Goal: Information Seeking & Learning: Compare options

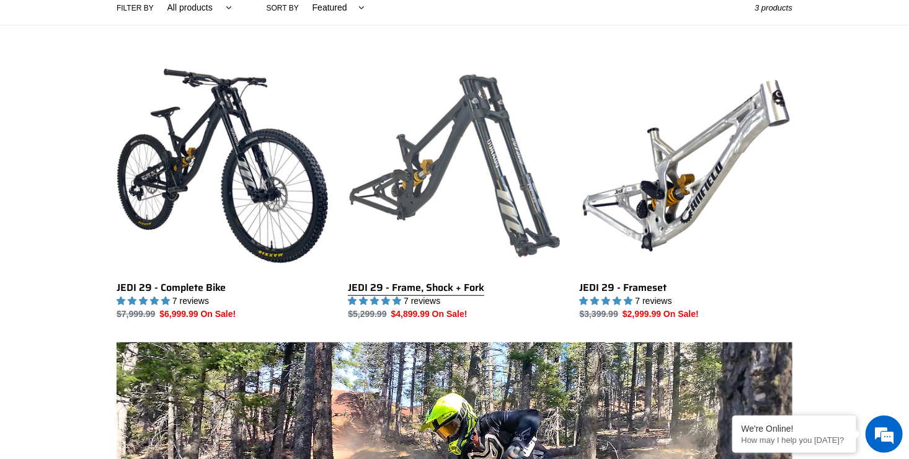
scroll to position [310, 0]
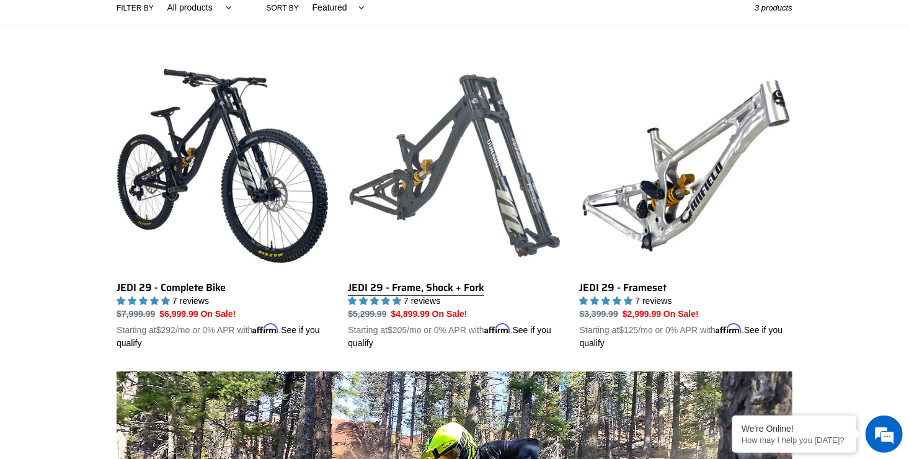
click at [427, 200] on link "JEDI 29 - Frame, Shock + Fork" at bounding box center [454, 205] width 213 height 290
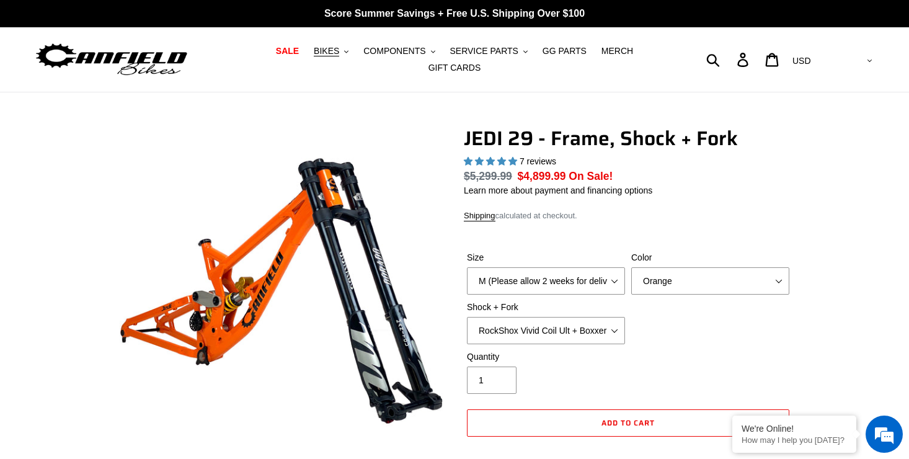
select select "highest-rating"
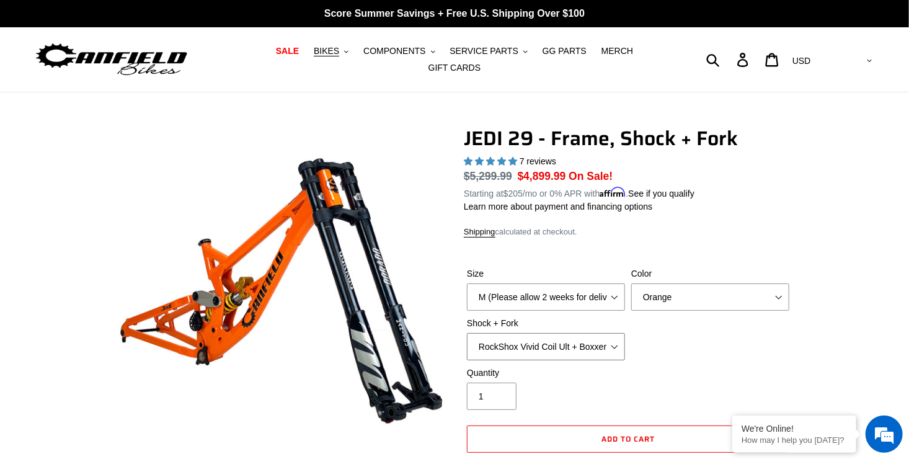
click at [560, 341] on select "RockShox Vivid Coil Ult + Boxxer RC2 C3 Ult Fox DHX2 250x75 + Fox 40 Float Grip…" at bounding box center [546, 346] width 158 height 27
click at [314, 56] on span "BIKES" at bounding box center [326, 51] width 25 height 11
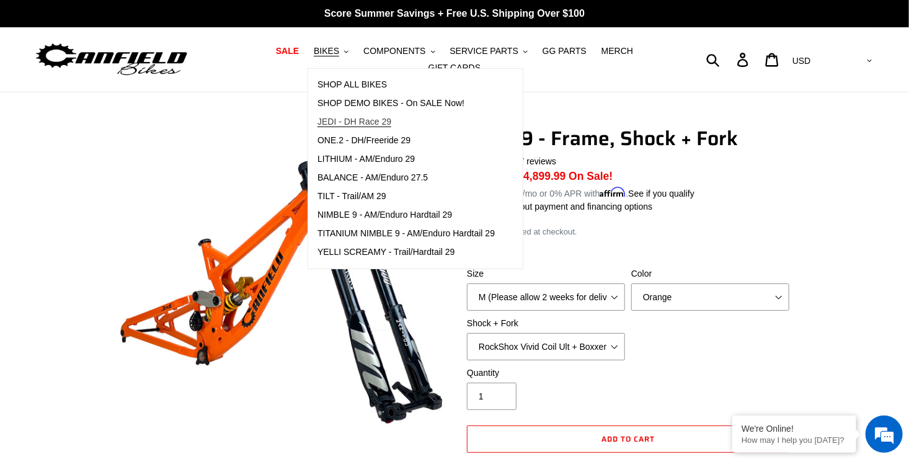
click at [352, 126] on span "JEDI - DH Race 29" at bounding box center [354, 122] width 74 height 11
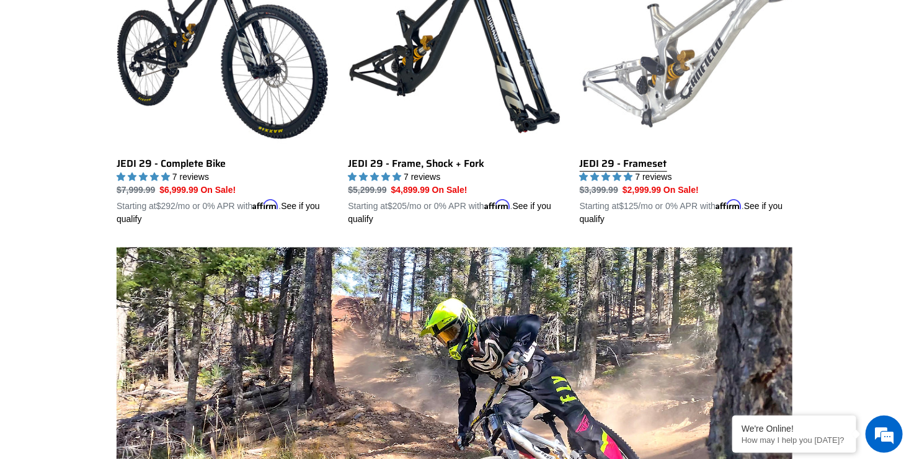
click at [673, 102] on link "JEDI 29 - Frameset" at bounding box center [686, 81] width 213 height 290
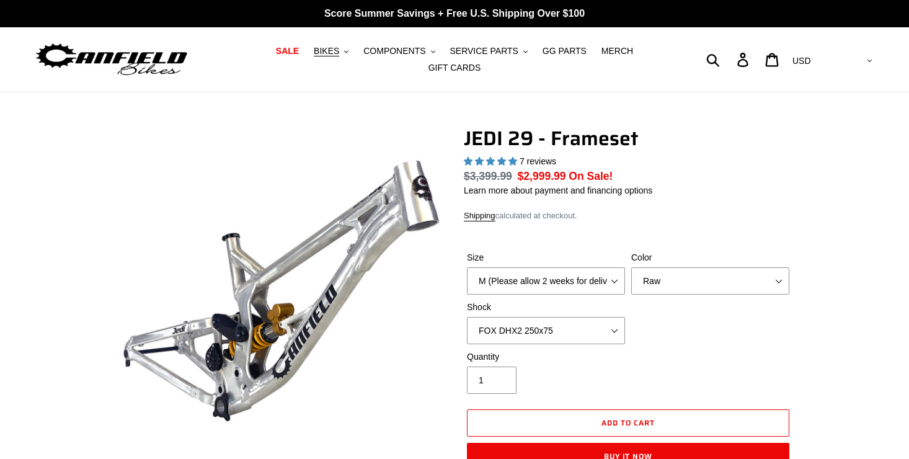
select select "highest-rating"
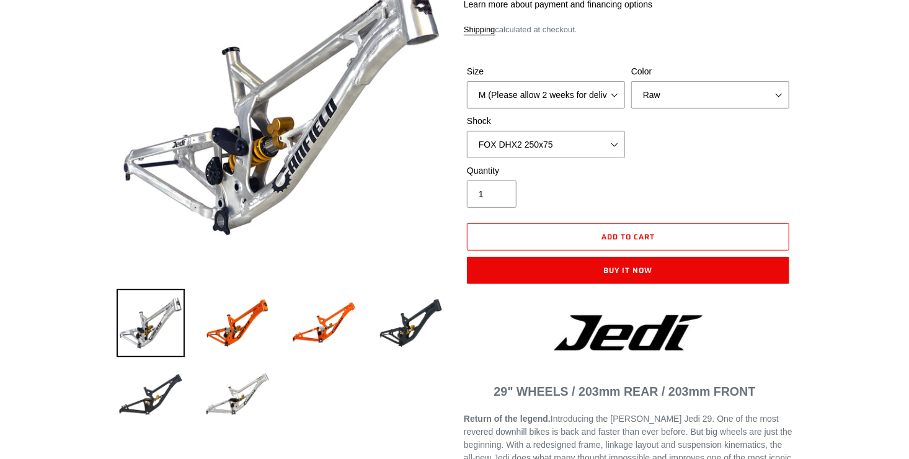
scroll to position [186, 0]
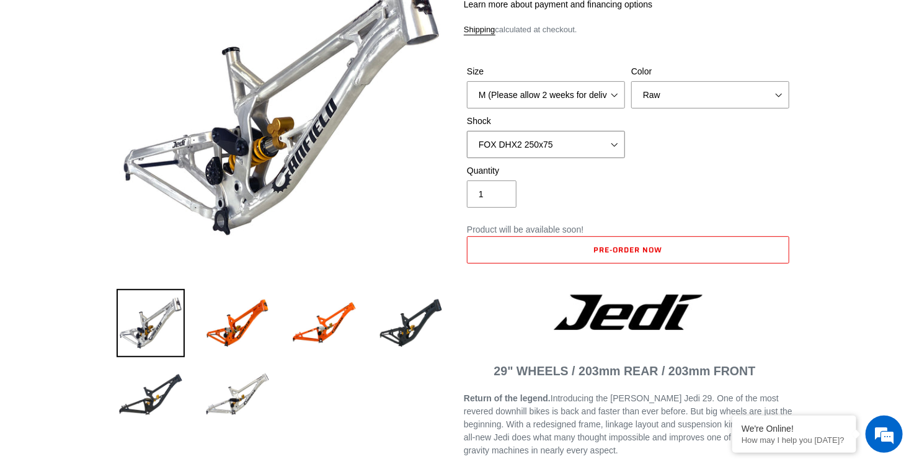
click at [606, 140] on select "No Shock FOX DHX2 250x75 RockShox Vivid Ultimate DH 250x75 EXT e-Storia LOX V3" at bounding box center [546, 144] width 158 height 27
click at [467, 131] on select "No Shock FOX DHX2 250x75 RockShox Vivid Ultimate DH 250x75 EXT e-Storia LOX V3" at bounding box center [546, 144] width 158 height 27
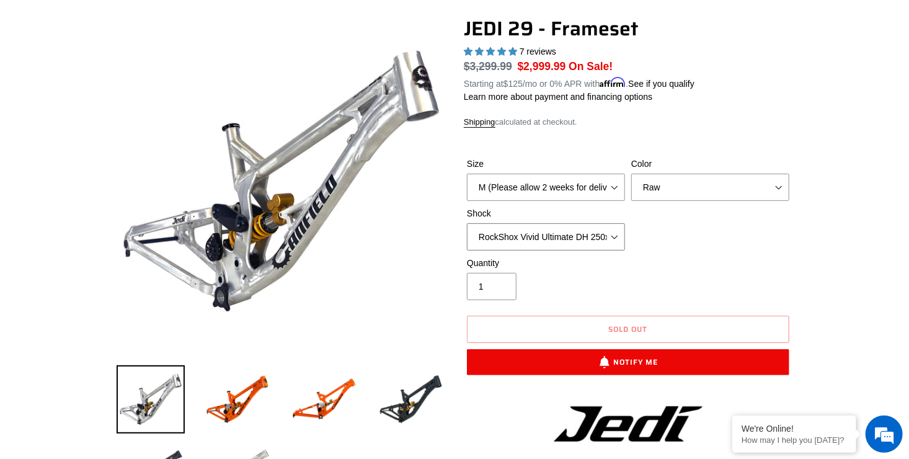
scroll to position [124, 0]
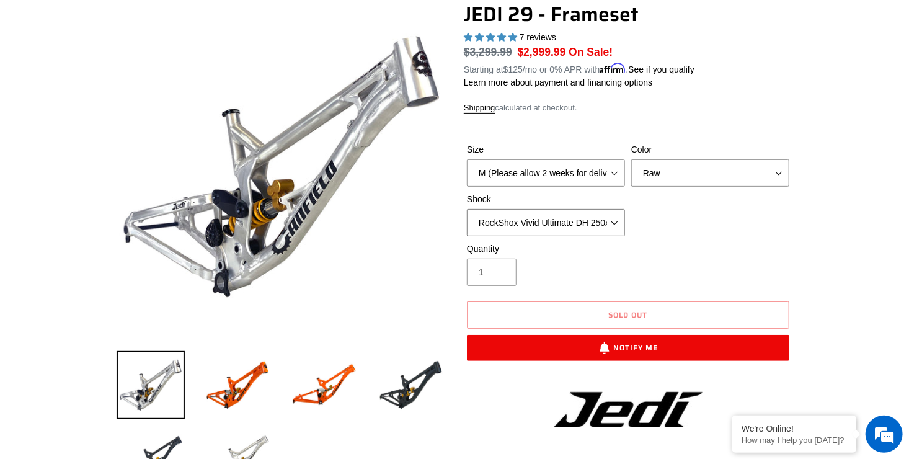
click at [579, 216] on select "No Shock FOX DHX2 250x75 RockShox Vivid Ultimate DH 250x75 EXT e-Storia LOX V3" at bounding box center [546, 222] width 158 height 27
click at [467, 209] on select "No Shock FOX DHX2 250x75 RockShox Vivid Ultimate DH 250x75 EXT e-Storia LOX V3" at bounding box center [546, 222] width 158 height 27
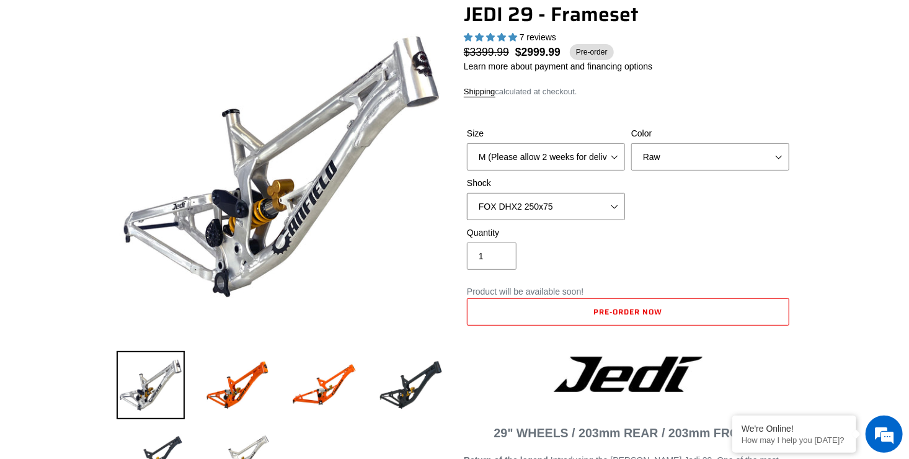
click at [578, 198] on select "No Shock FOX DHX2 250x75 RockShox Vivid Ultimate DH 250x75 EXT e-Storia LOX V3" at bounding box center [546, 206] width 158 height 27
click at [467, 193] on select "No Shock FOX DHX2 250x75 RockShox Vivid Ultimate DH 250x75 EXT e-Storia LOX V3" at bounding box center [546, 206] width 158 height 27
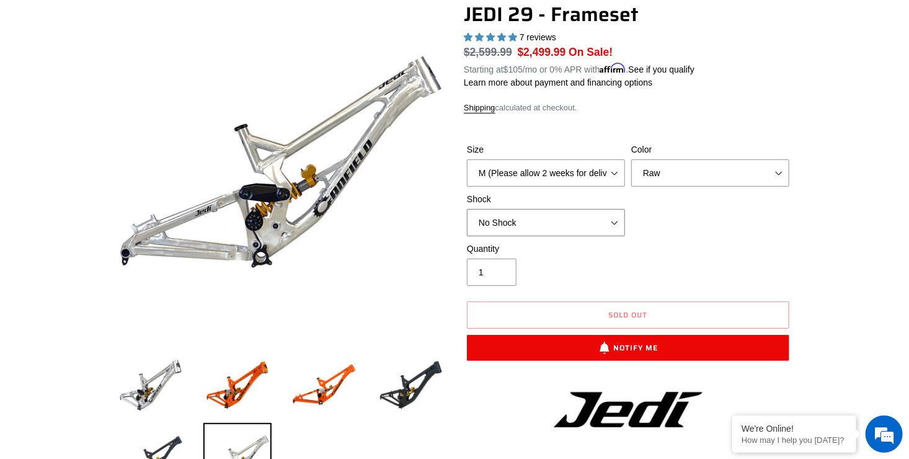
click at [595, 221] on select "No Shock FOX DHX2 250x75 RockShox Vivid Ultimate DH 250x75 EXT e-Storia LOX V3" at bounding box center [546, 222] width 158 height 27
click at [467, 209] on select "No Shock FOX DHX2 250x75 RockShox Vivid Ultimate DH 250x75 EXT e-Storia LOX V3" at bounding box center [546, 222] width 158 height 27
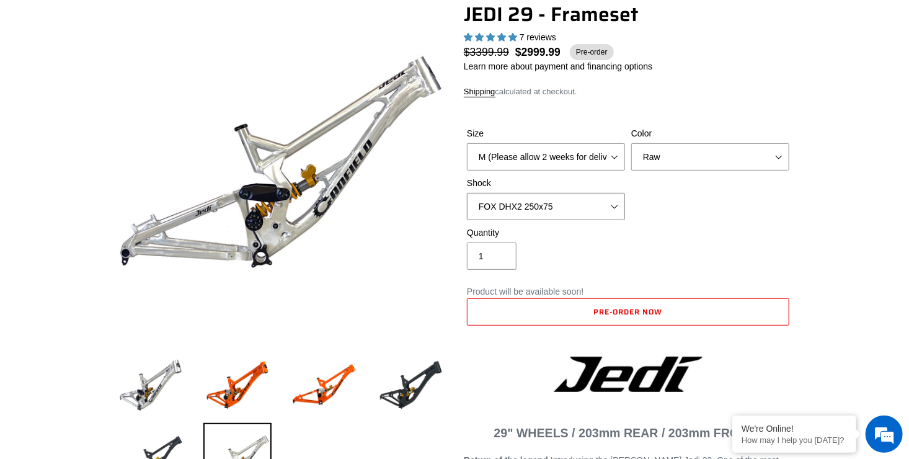
click at [557, 204] on select "No Shock FOX DHX2 250x75 RockShox Vivid Ultimate DH 250x75 EXT e-Storia LOX V3" at bounding box center [546, 206] width 158 height 27
click at [467, 193] on select "No Shock FOX DHX2 250x75 RockShox Vivid Ultimate DH 250x75 EXT e-Storia LOX V3" at bounding box center [546, 206] width 158 height 27
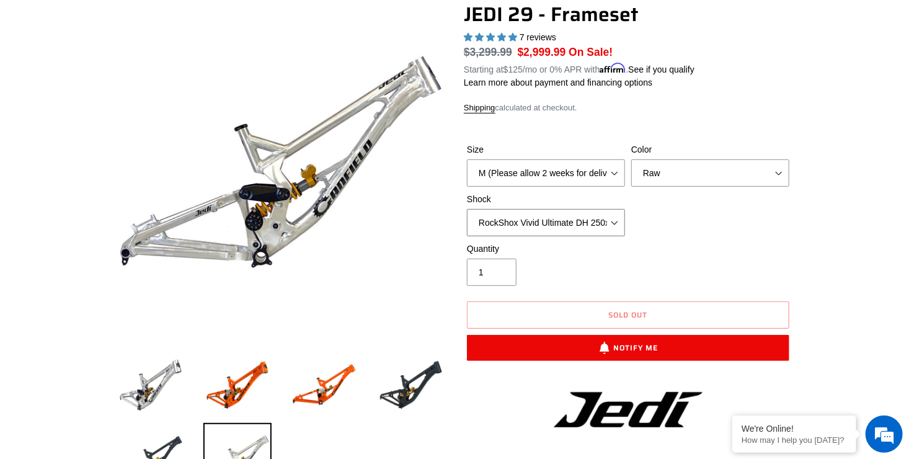
click at [540, 210] on select "No Shock FOX DHX2 250x75 RockShox Vivid Ultimate DH 250x75 EXT e-Storia LOX V3" at bounding box center [546, 222] width 158 height 27
click at [467, 209] on select "No Shock FOX DHX2 250x75 RockShox Vivid Ultimate DH 250x75 EXT e-Storia LOX V3" at bounding box center [546, 222] width 158 height 27
click at [578, 211] on select "No Shock FOX DHX2 250x75 RockShox Vivid Ultimate DH 250x75 EXT e-Storia LOX V3" at bounding box center [546, 222] width 158 height 27
select select "RockShox Vivid Ultimate DH 250x75"
click at [467, 209] on select "No Shock FOX DHX2 250x75 RockShox Vivid Ultimate DH 250x75 EXT e-Storia LOX V3" at bounding box center [546, 222] width 158 height 27
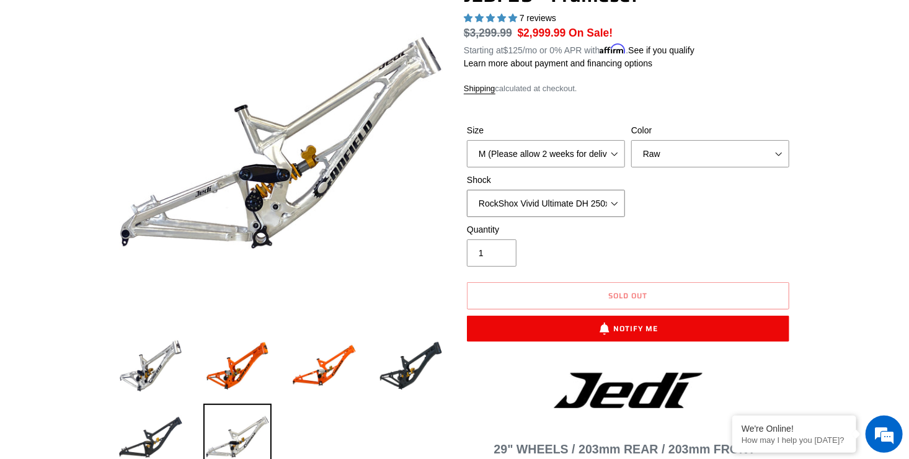
scroll to position [124, 0]
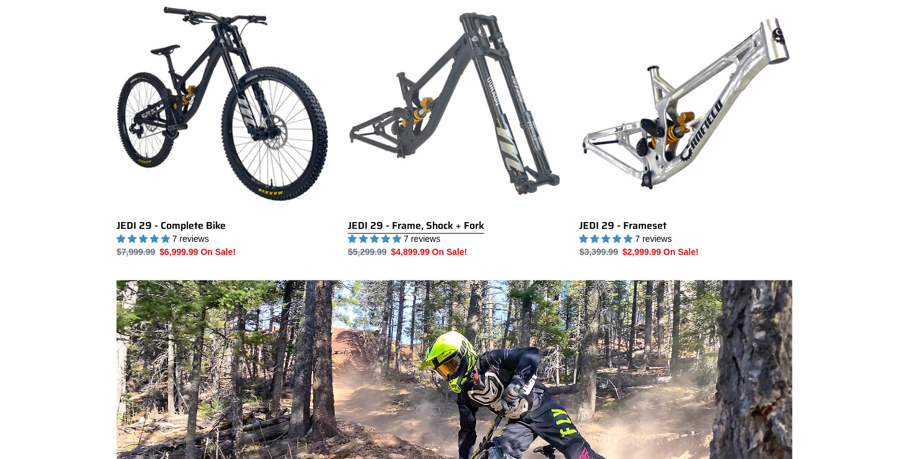
scroll to position [372, 0]
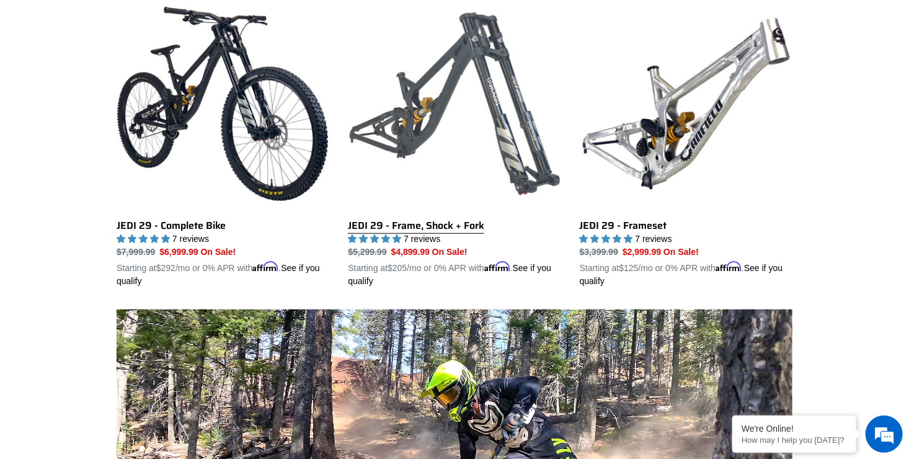
click at [458, 169] on link "JEDI 29 - Frame, Shock + Fork" at bounding box center [454, 143] width 213 height 290
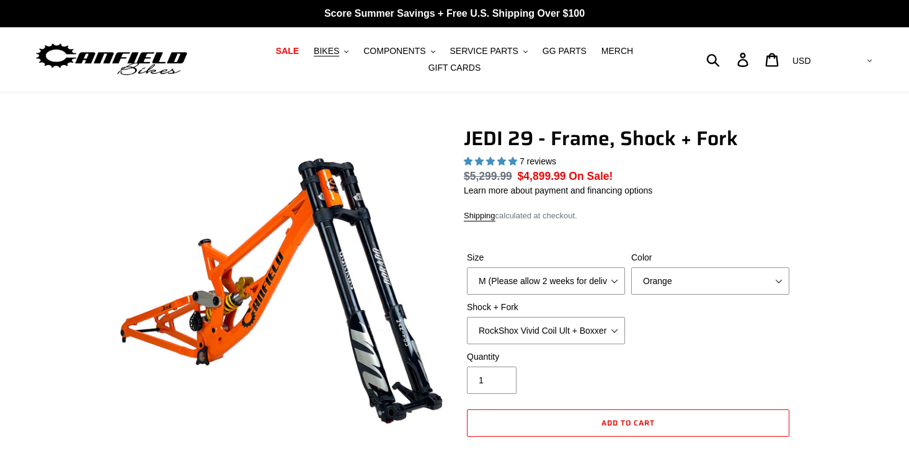
select select "highest-rating"
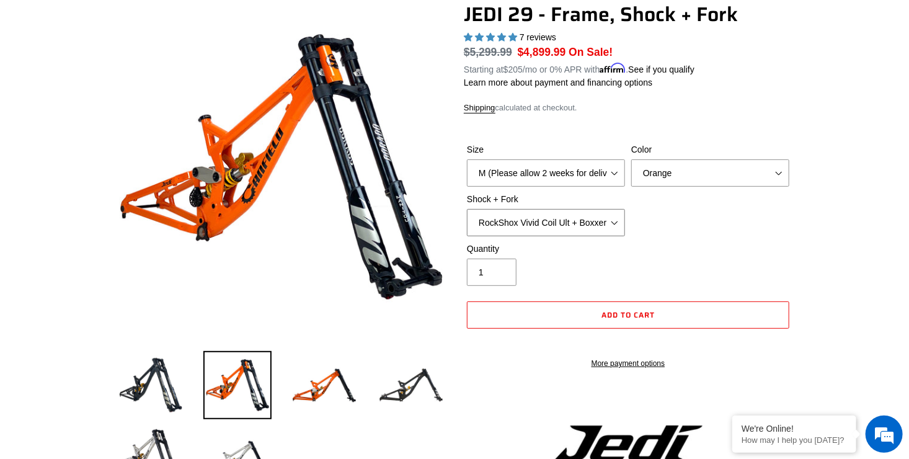
click at [593, 209] on select "RockShox Vivid Coil Ult + Boxxer RC2 C3 Ult Fox DHX2 250x75 + Fox 40 Float Grip…" at bounding box center [546, 222] width 158 height 27
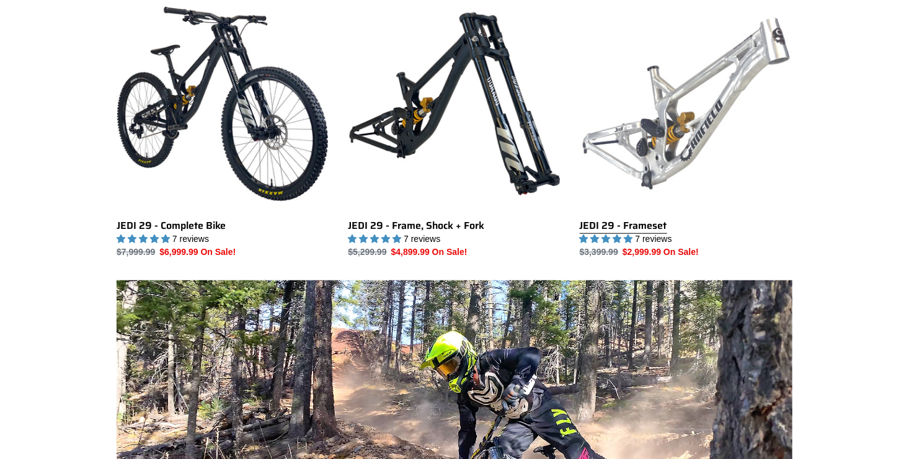
click at [603, 136] on link "JEDI 29 - Frameset" at bounding box center [686, 128] width 213 height 261
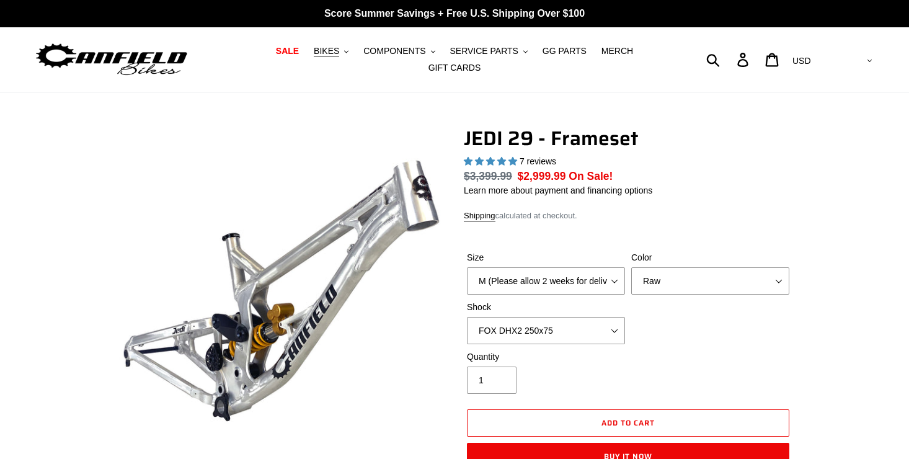
select select "highest-rating"
drag, startPoint x: 0, startPoint y: 0, endPoint x: 546, endPoint y: 278, distance: 613.1
click at [546, 278] on select "M (Please allow 2 weeks for delivery) L (Please allow 2 weeks for delivery) XL" at bounding box center [546, 280] width 158 height 27
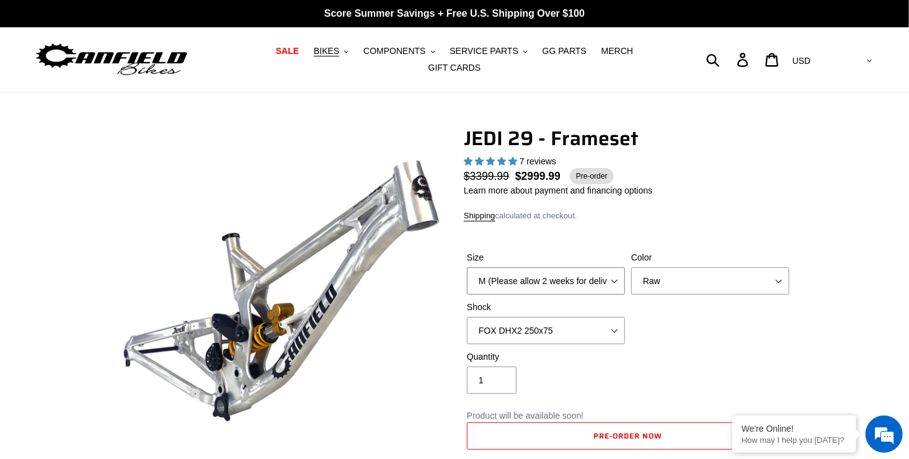
click at [467, 267] on select "M (Please allow 2 weeks for delivery) L (Please allow 2 weeks for delivery) XL" at bounding box center [546, 280] width 158 height 27
click at [662, 275] on select "Orange Raw Stealth Black" at bounding box center [710, 280] width 158 height 27
select select "Orange"
click at [631, 267] on select "Orange Raw Stealth Black" at bounding box center [710, 280] width 158 height 27
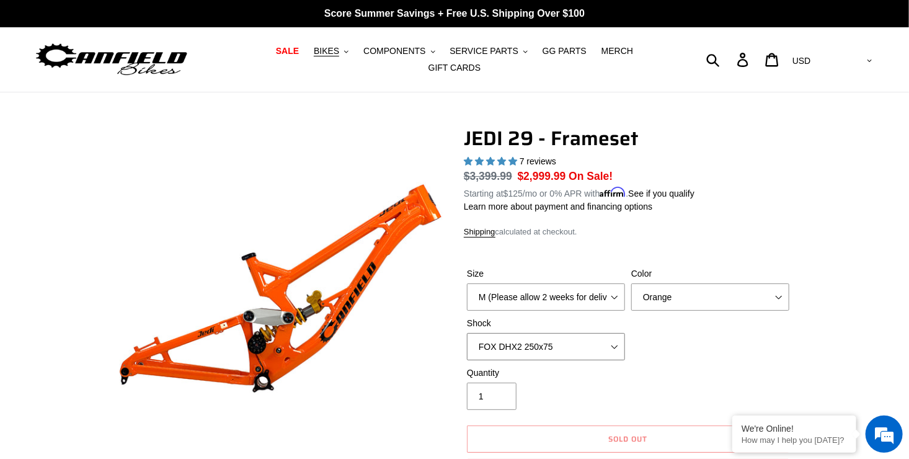
click at [616, 333] on select "No Shock FOX DHX2 250x75 RockShox Vivid Ultimate DH 250x75 EXT e-Storia LOX V3" at bounding box center [546, 346] width 158 height 27
select select "RockShox Vivid Ultimate DH 250x75"
click at [467, 333] on select "No Shock FOX DHX2 250x75 RockShox Vivid Ultimate DH 250x75 EXT e-Storia LOX V3" at bounding box center [546, 346] width 158 height 27
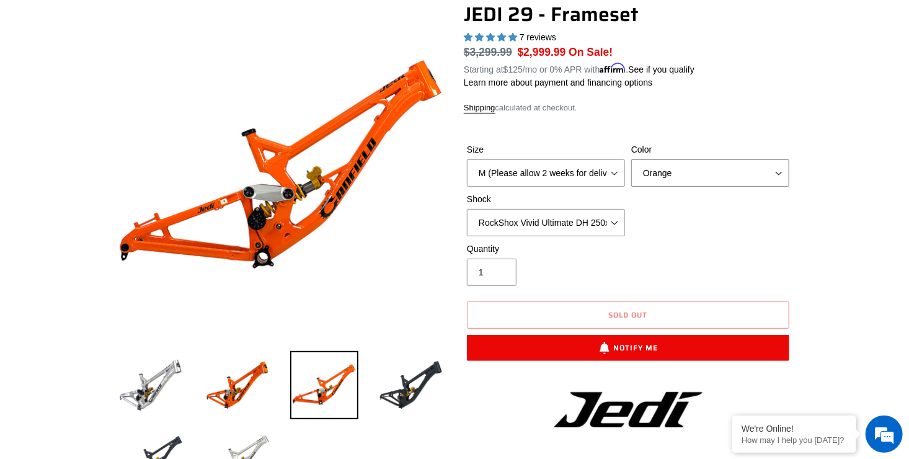
drag, startPoint x: 717, startPoint y: 172, endPoint x: 714, endPoint y: 179, distance: 7.3
click at [717, 172] on select "Orange Raw Stealth Black" at bounding box center [710, 172] width 158 height 27
click at [631, 159] on select "Orange Raw Stealth Black" at bounding box center [710, 172] width 158 height 27
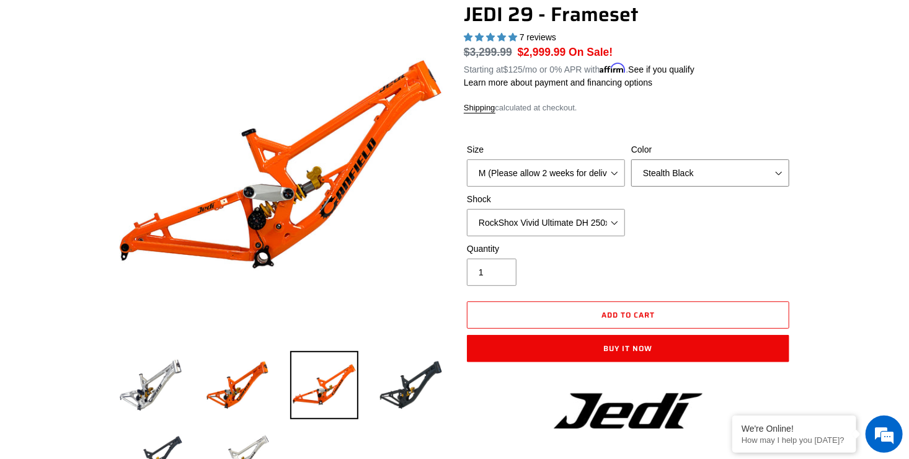
click at [707, 170] on select "Orange Raw Stealth Black" at bounding box center [710, 172] width 158 height 27
click at [631, 159] on select "Orange Raw Stealth Black" at bounding box center [710, 172] width 158 height 27
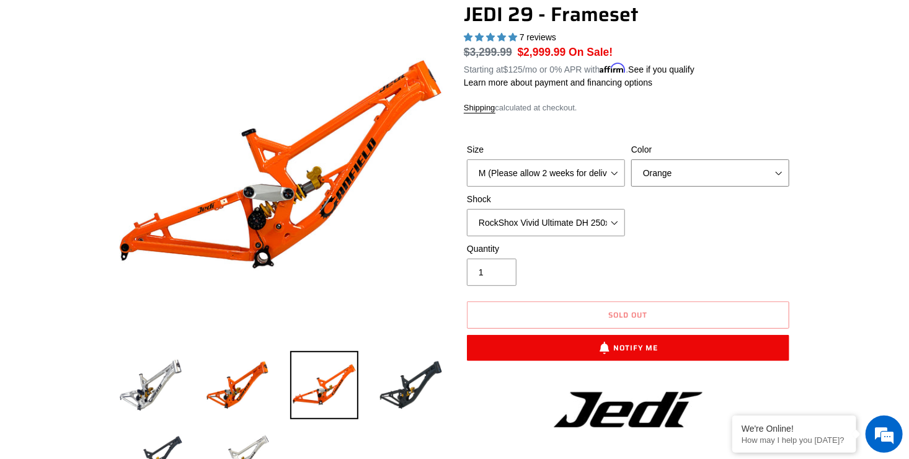
click at [688, 173] on select "Orange Raw Stealth Black" at bounding box center [710, 172] width 158 height 27
select select "Stealth Black"
click at [631, 159] on select "Orange Raw Stealth Black" at bounding box center [710, 172] width 158 height 27
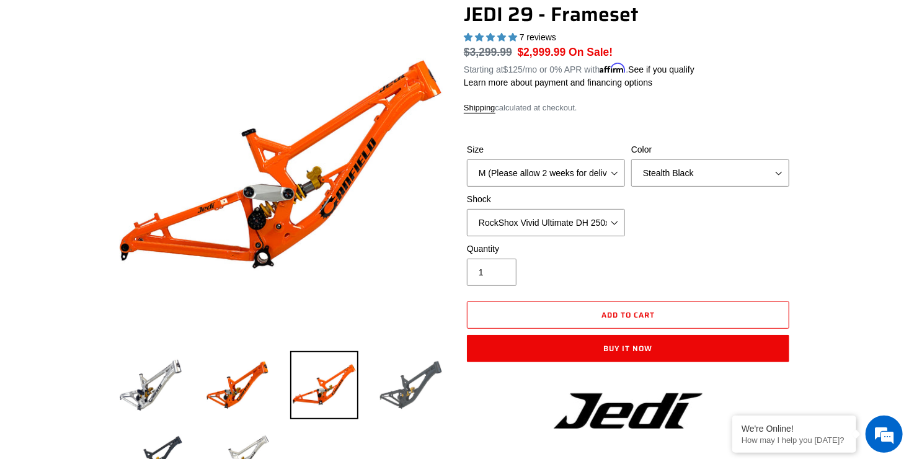
click at [392, 373] on img at bounding box center [411, 385] width 68 height 68
